Goal: Task Accomplishment & Management: Manage account settings

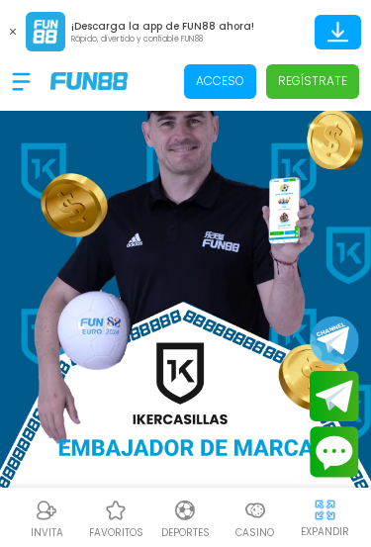
click at [233, 77] on p "Acceso" at bounding box center [220, 81] width 48 height 18
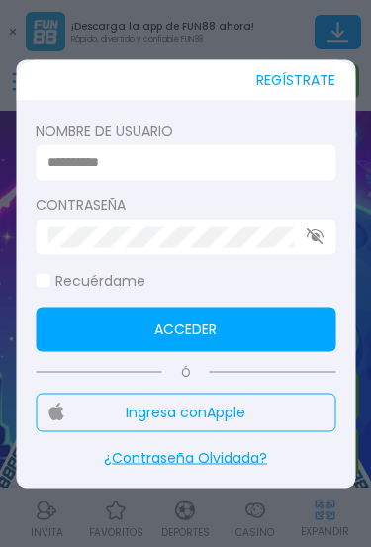
click at [216, 170] on input at bounding box center [179, 162] width 264 height 21
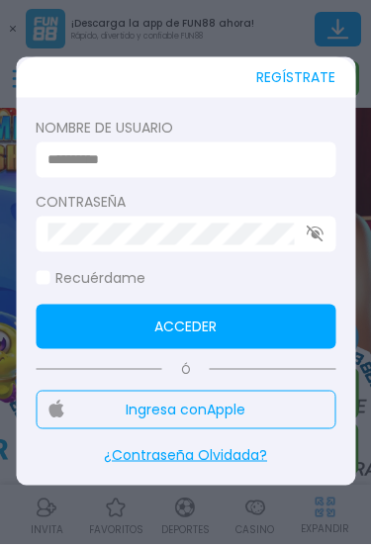
type input "*"
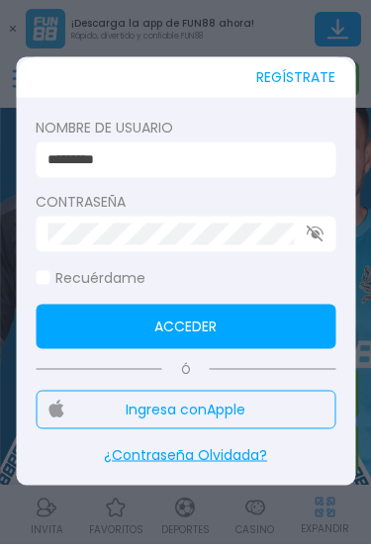
type input "*********"
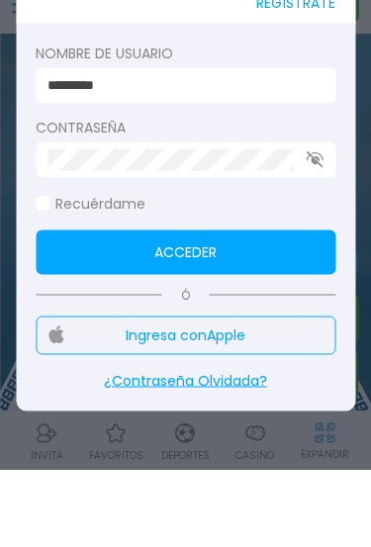
click at [261, 306] on button "Acceder" at bounding box center [186, 328] width 300 height 44
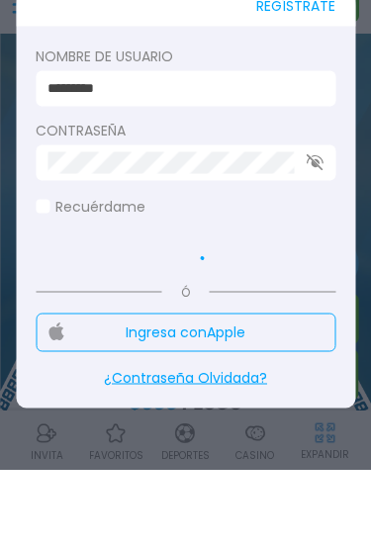
scroll to position [77, 0]
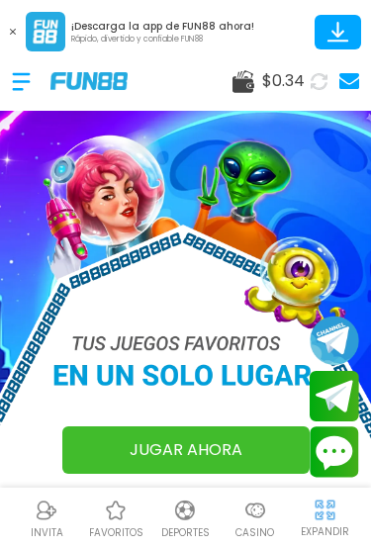
click at [293, 87] on span "$ 0.34" at bounding box center [283, 81] width 43 height 24
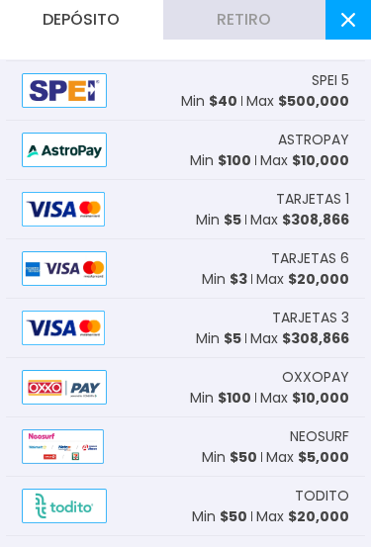
scroll to position [54, 0]
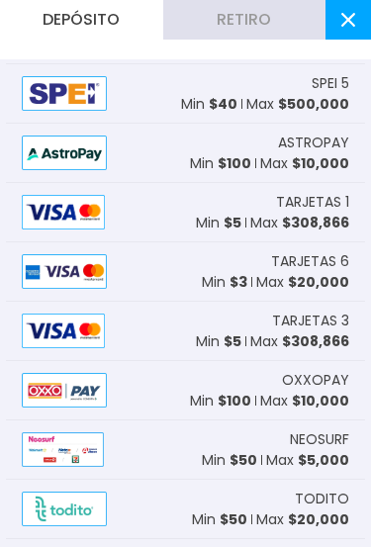
click at [321, 223] on span "$ 308,866" at bounding box center [315, 223] width 67 height 20
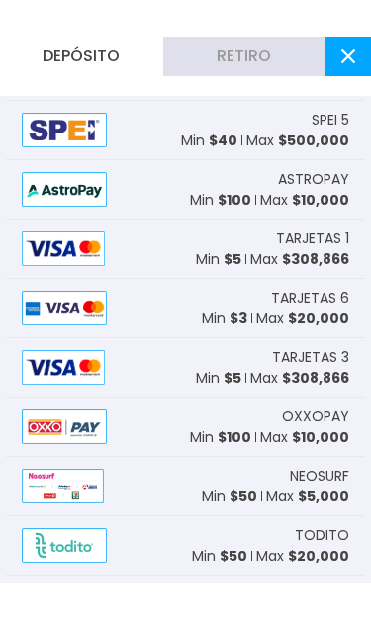
scroll to position [0, 0]
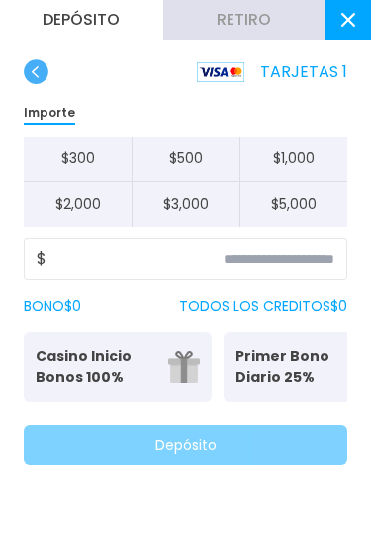
click at [209, 158] on button "$ 500" at bounding box center [185, 158] width 108 height 45
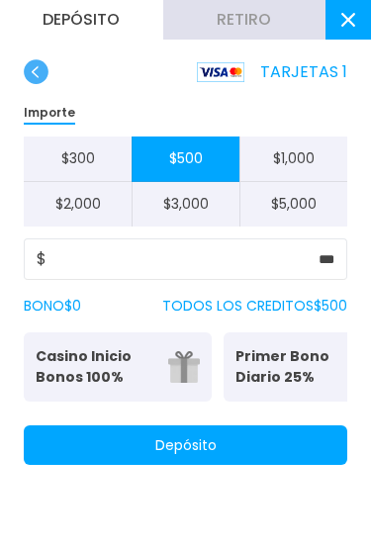
click at [326, 144] on button "$ 1,000" at bounding box center [293, 158] width 108 height 45
type input "*****"
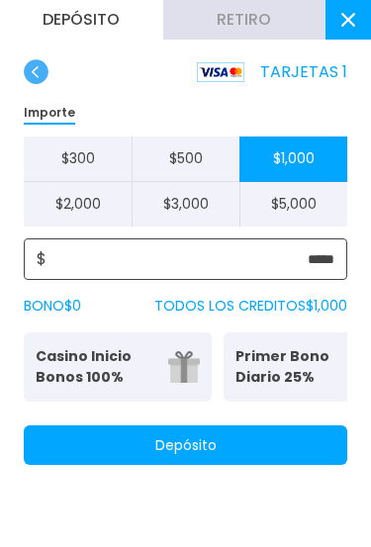
click at [274, 250] on input "*****" at bounding box center [190, 259] width 288 height 24
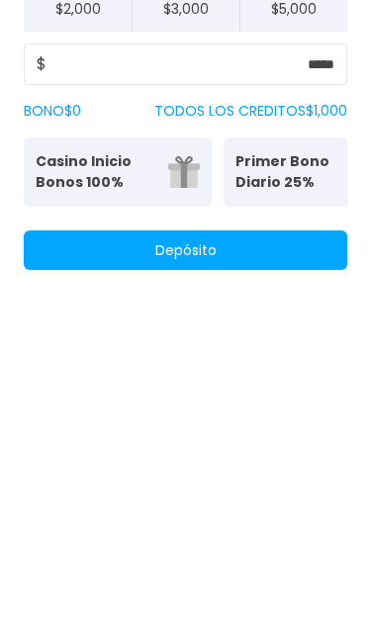
click at [295, 287] on div "TARJETAS 1 Importe $ 300 $ 500 $ 1,000 $ 2,000 $ 3,000 $ 5,000 $ ***** BONO $ 0…" at bounding box center [185, 273] width 371 height 429
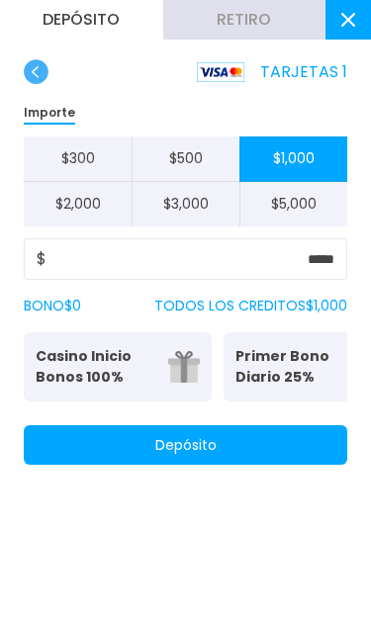
click at [295, 286] on div "Importe $ 300 $ 500 $ 1,000 $ 2,000 $ 3,000 $ 5,000 $ ***** BONO $ 0 TODOS LOS …" at bounding box center [185, 282] width 323 height 365
click at [272, 426] on button "Depósito" at bounding box center [185, 445] width 323 height 40
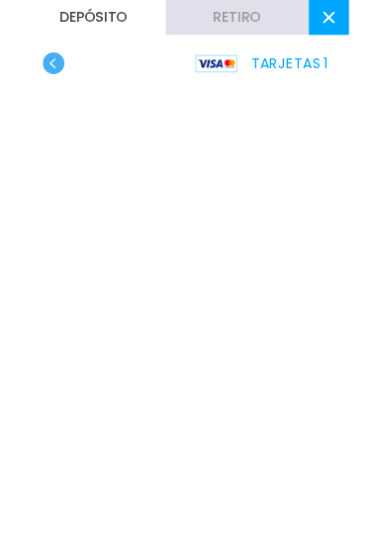
scroll to position [480, 0]
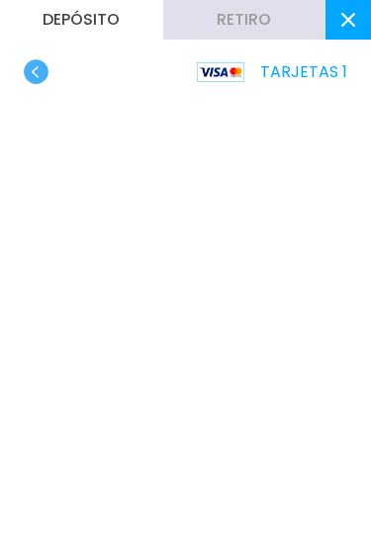
click at [47, 59] on icon "button" at bounding box center [36, 71] width 25 height 25
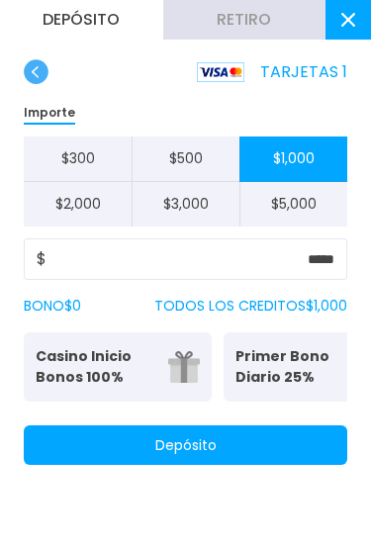
scroll to position [272, 0]
click at [47, 63] on icon "button" at bounding box center [36, 71] width 25 height 25
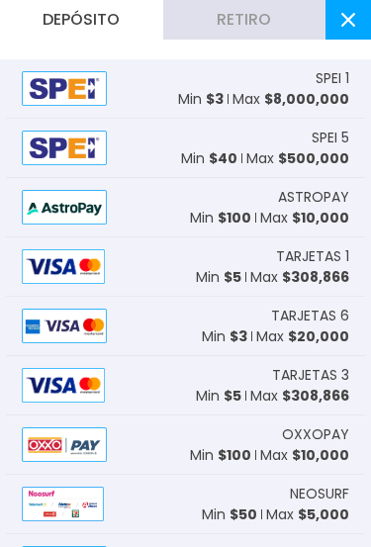
click at [331, 400] on span "$ 308,866" at bounding box center [315, 396] width 67 height 20
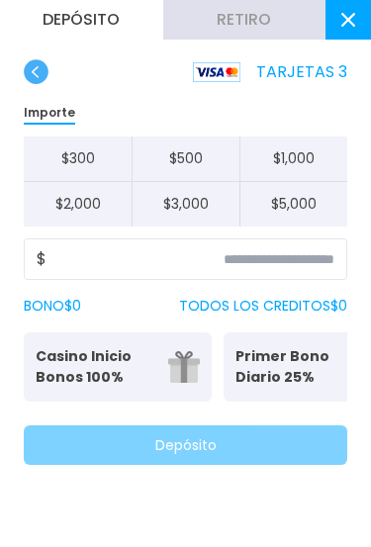
click at [196, 151] on button "$ 500" at bounding box center [185, 158] width 108 height 45
type input "***"
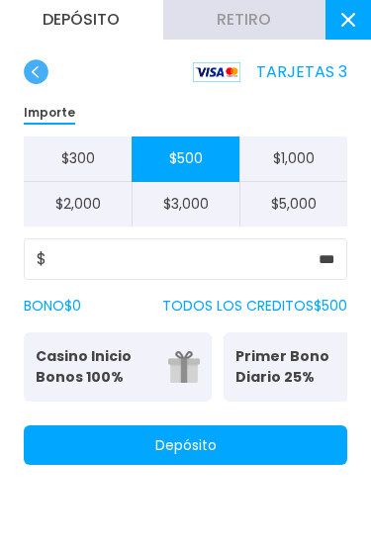
click at [292, 442] on button "Depósito" at bounding box center [185, 445] width 323 height 40
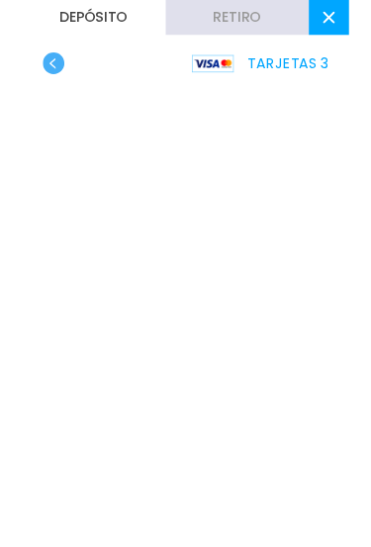
scroll to position [563, 0]
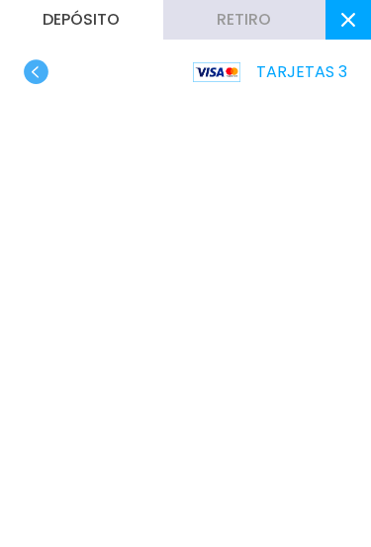
click at [356, 413] on div "TARJETAS 3" at bounding box center [185, 295] width 371 height 473
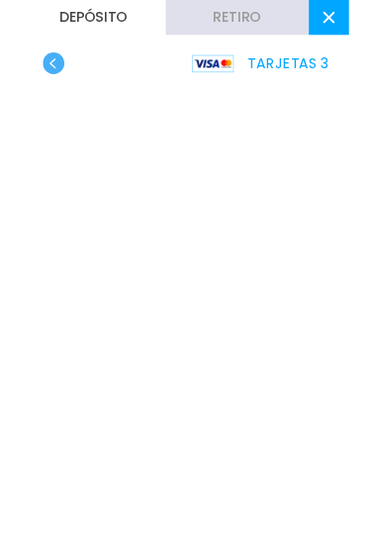
scroll to position [126, 0]
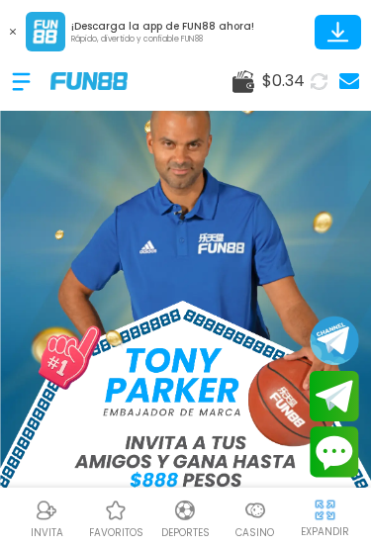
scroll to position [126, 0]
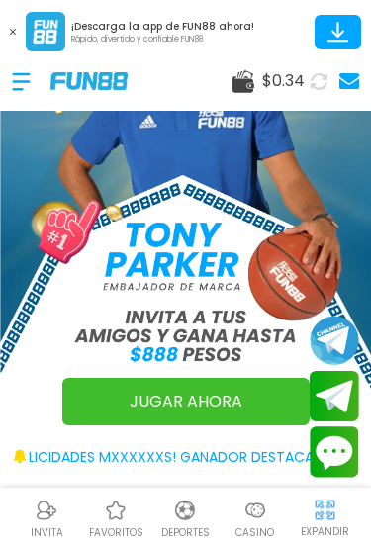
click at [47, 28] on img at bounding box center [46, 32] width 40 height 40
click at [47, 24] on img at bounding box center [46, 32] width 40 height 40
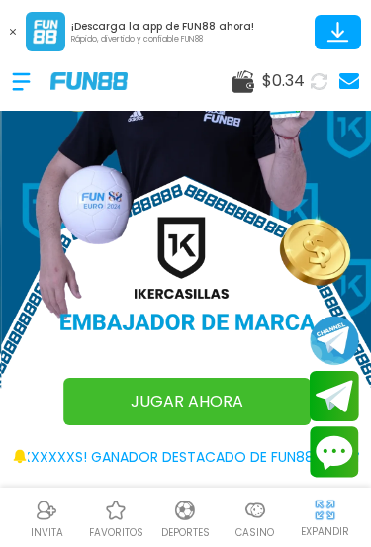
click at [292, 81] on span "$ 0.34" at bounding box center [283, 81] width 43 height 24
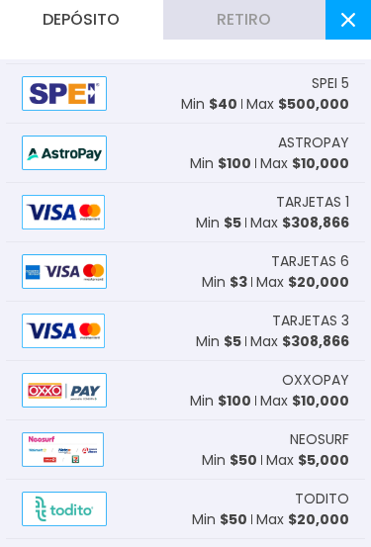
scroll to position [49, 0]
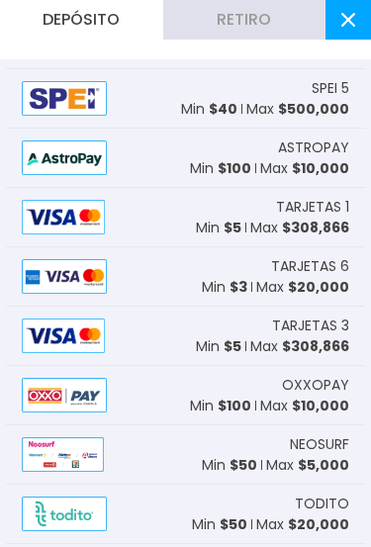
click at [261, 346] on p "Max $ 308,866" at bounding box center [299, 346] width 99 height 21
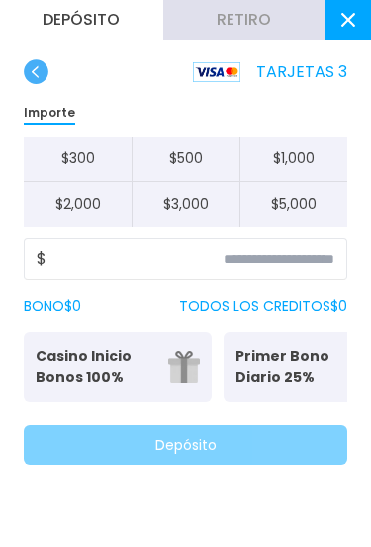
click at [313, 145] on button "$ 1,000" at bounding box center [293, 158] width 108 height 45
type input "*****"
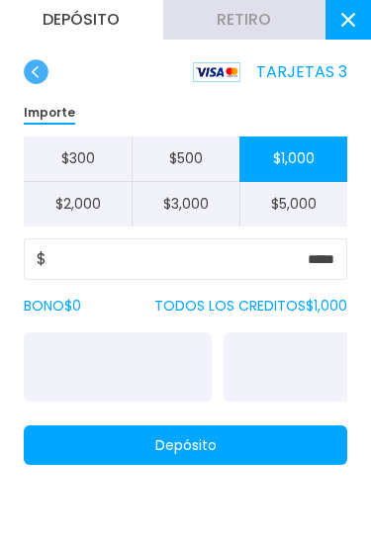
click at [256, 435] on button "Depósito" at bounding box center [185, 445] width 323 height 40
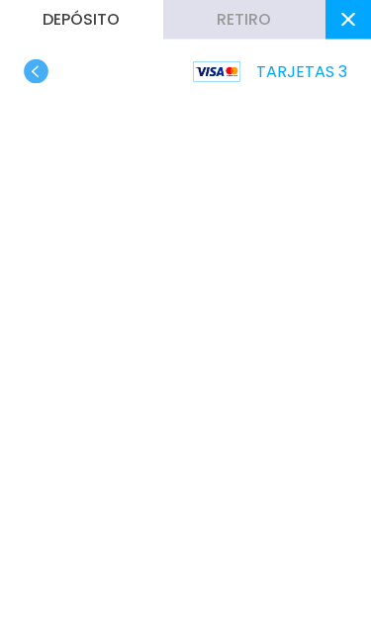
scroll to position [593, 0]
click at [351, 244] on div "TARJETAS 3" at bounding box center [185, 332] width 371 height 546
click at [350, 257] on div "TARJETAS 3" at bounding box center [185, 332] width 371 height 546
click at [350, 262] on div "TARJETAS 3" at bounding box center [185, 332] width 371 height 546
click at [350, 261] on div "TARJETAS 3" at bounding box center [185, 332] width 371 height 546
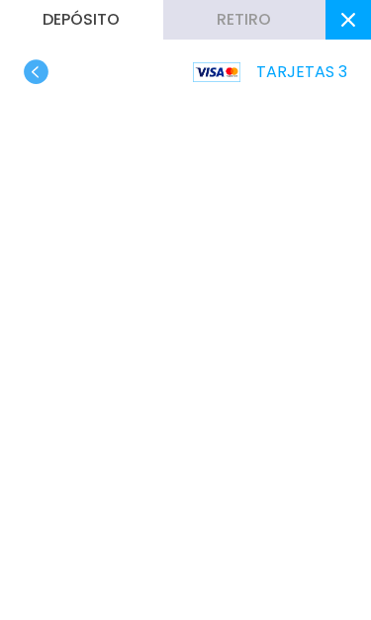
click at [348, 261] on div "TARJETAS 3" at bounding box center [185, 332] width 371 height 546
click at [351, 272] on div "TARJETAS 3" at bounding box center [185, 332] width 371 height 546
click at [348, 314] on div "TARJETAS 3" at bounding box center [185, 332] width 371 height 546
click at [350, 328] on div "TARJETAS 3" at bounding box center [185, 332] width 371 height 546
click at [349, 327] on div "TARJETAS 3" at bounding box center [185, 332] width 371 height 546
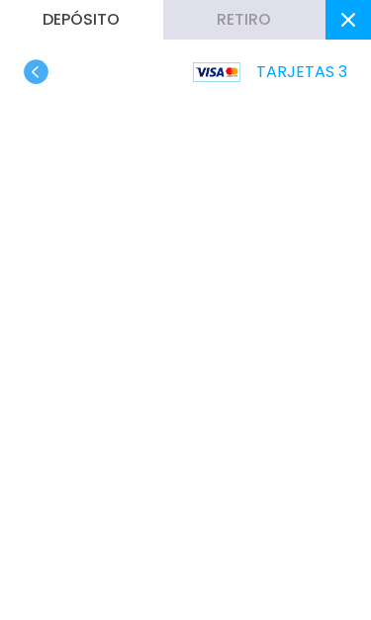
click at [348, 392] on div "TARJETAS 3" at bounding box center [185, 332] width 371 height 546
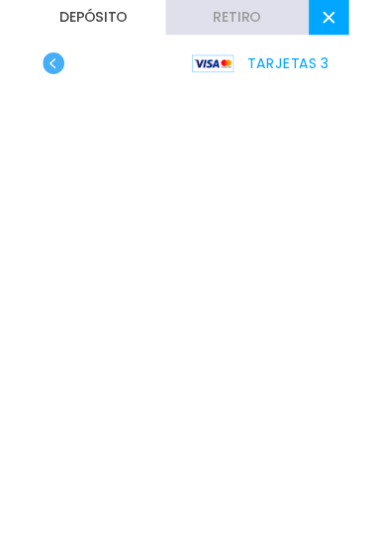
scroll to position [761, 0]
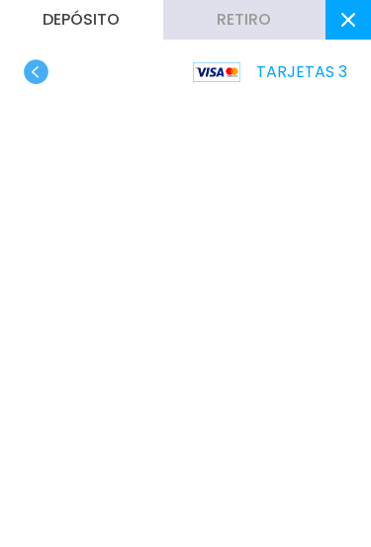
click at [52, 61] on div "TARJETAS 3" at bounding box center [185, 71] width 323 height 25
click at [52, 60] on div "TARJETAS 3" at bounding box center [185, 71] width 323 height 25
click at [59, 69] on div "TARJETAS 3" at bounding box center [185, 71] width 323 height 25
click at [59, 68] on div "TARJETAS 3" at bounding box center [185, 71] width 323 height 25
click at [45, 59] on icon "button" at bounding box center [36, 71] width 25 height 25
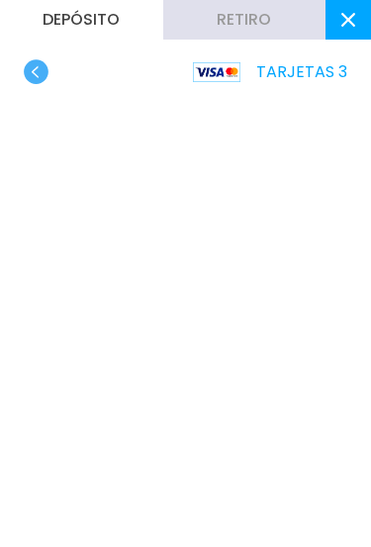
click at [48, 62] on div "TARJETAS 3" at bounding box center [185, 71] width 323 height 25
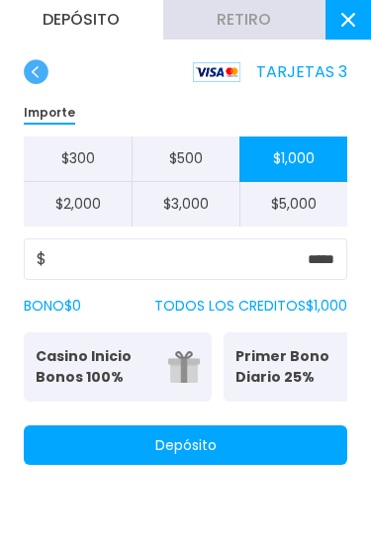
click at [43, 70] on use "button" at bounding box center [36, 71] width 25 height 25
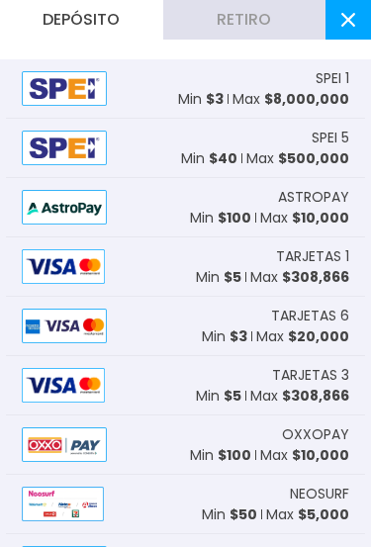
click at [304, 329] on span "$ 20,000" at bounding box center [318, 336] width 61 height 20
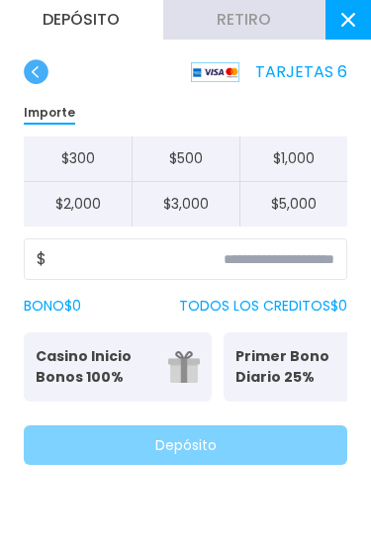
click at [285, 155] on button "$ 1,000" at bounding box center [293, 158] width 108 height 45
type input "*****"
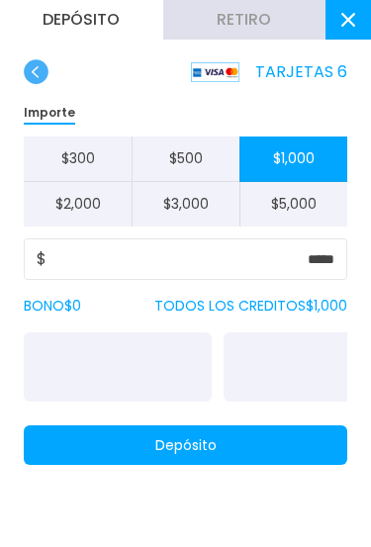
click at [261, 425] on button "Depósito" at bounding box center [185, 445] width 323 height 40
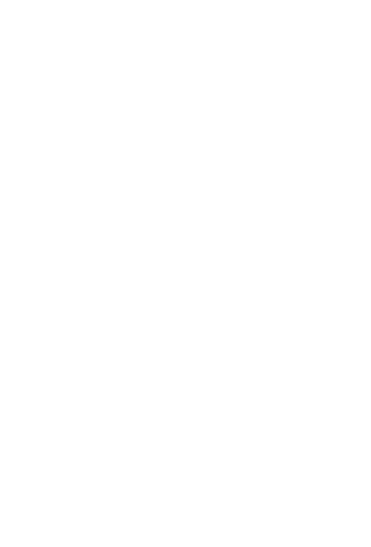
scroll to position [1404, 0]
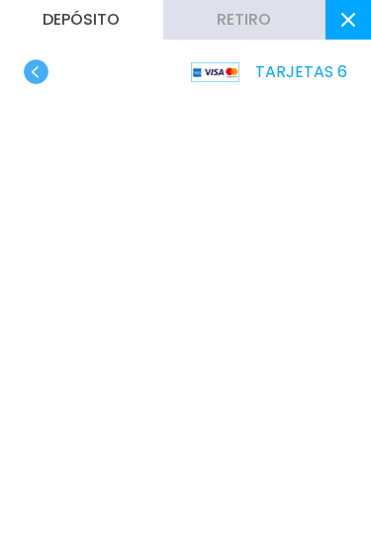
click at [45, 75] on use "button" at bounding box center [36, 71] width 25 height 25
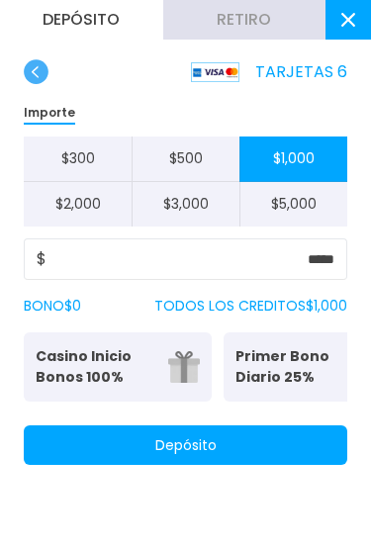
click at [47, 60] on icon "button" at bounding box center [36, 71] width 25 height 25
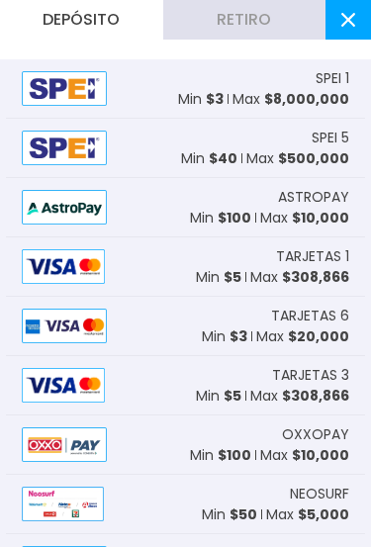
scroll to position [0, 0]
